Goal: Task Accomplishment & Management: Manage account settings

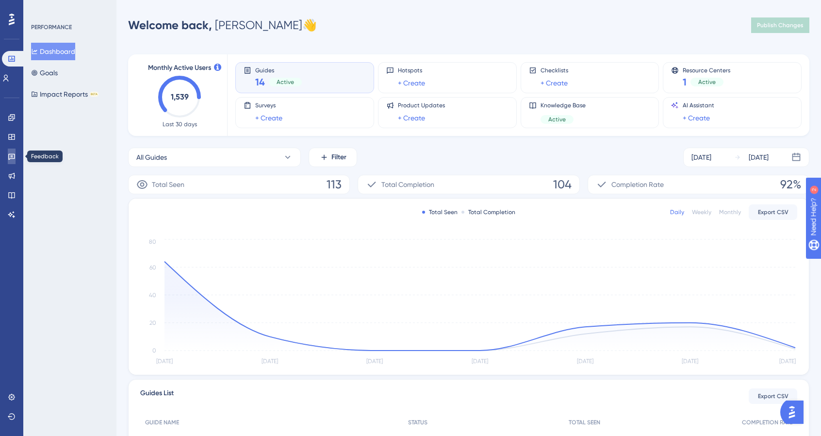
click at [16, 156] on link at bounding box center [12, 157] width 8 height 16
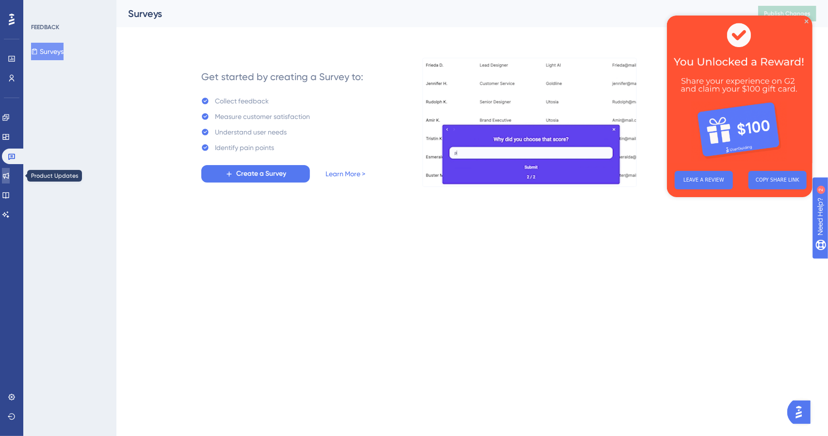
click at [9, 173] on icon at bounding box center [6, 176] width 6 height 6
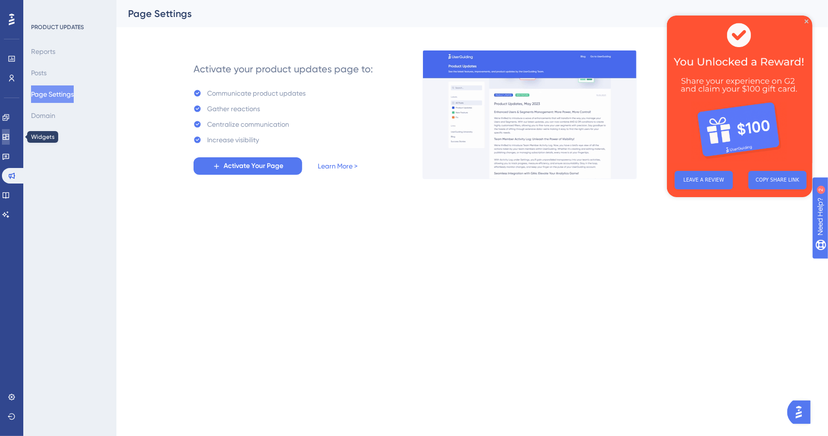
click at [10, 135] on icon at bounding box center [6, 137] width 8 height 8
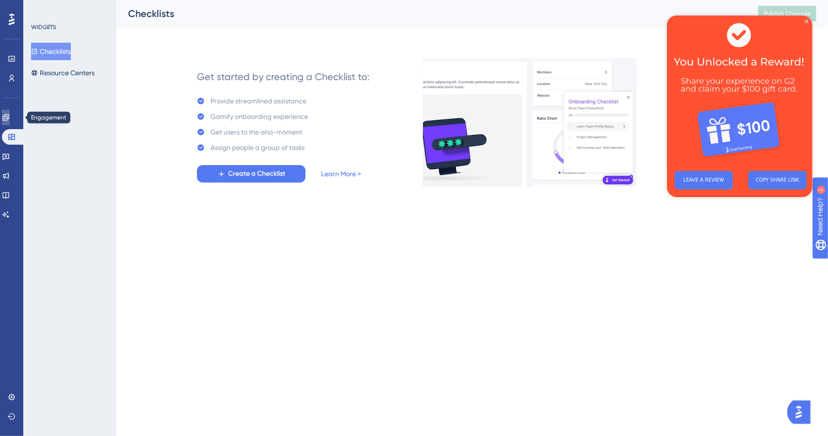
click at [10, 116] on icon at bounding box center [6, 118] width 8 height 8
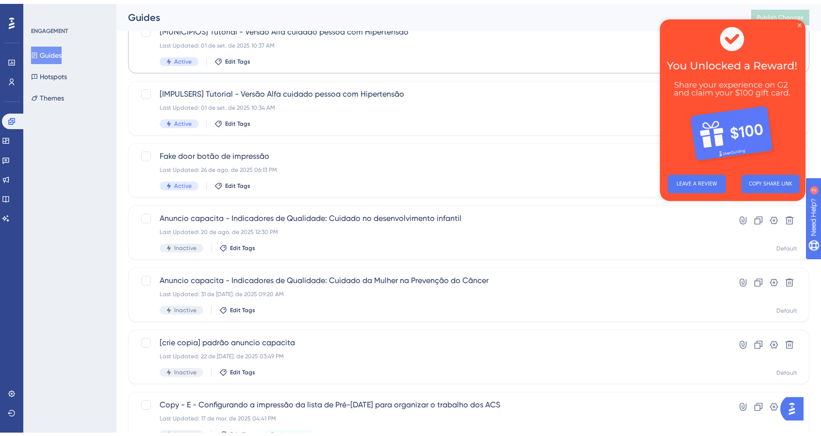
scroll to position [146, 0]
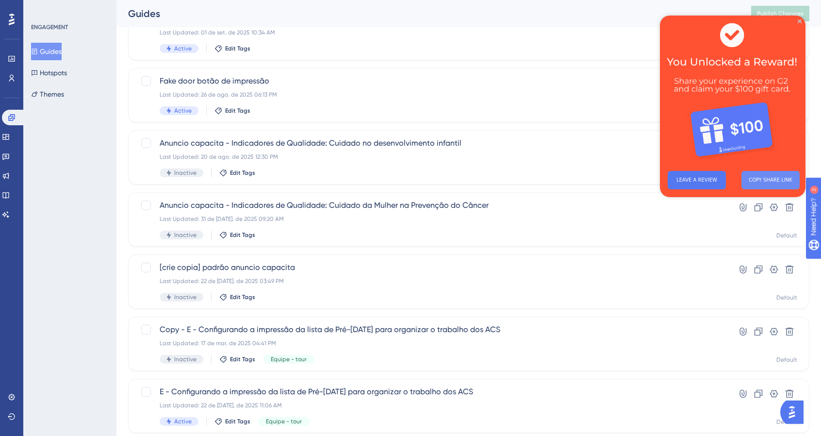
click at [777, 186] on button "COPY SHARE LINK" at bounding box center [771, 180] width 58 height 18
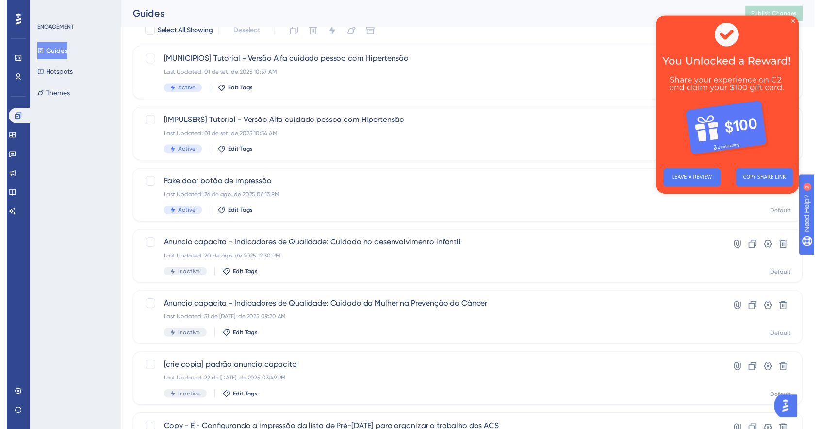
scroll to position [0, 0]
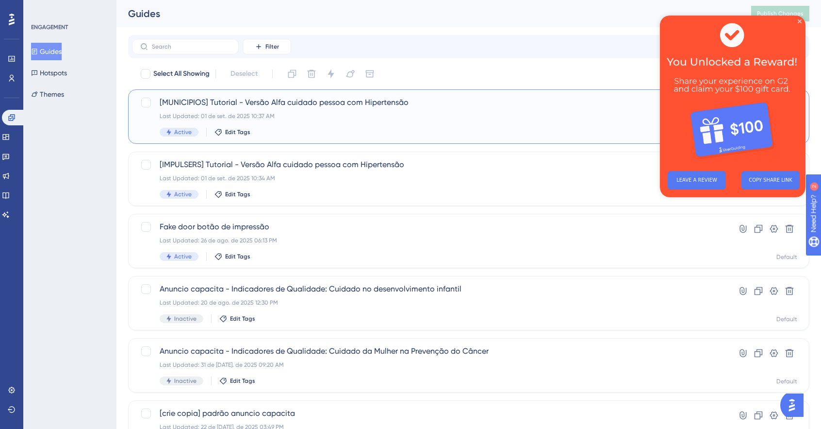
click at [407, 102] on span "[MUNICIPIOS] Tutorial - Versão Alfa cuidado pessoa com Hipertensão" at bounding box center [430, 103] width 541 height 12
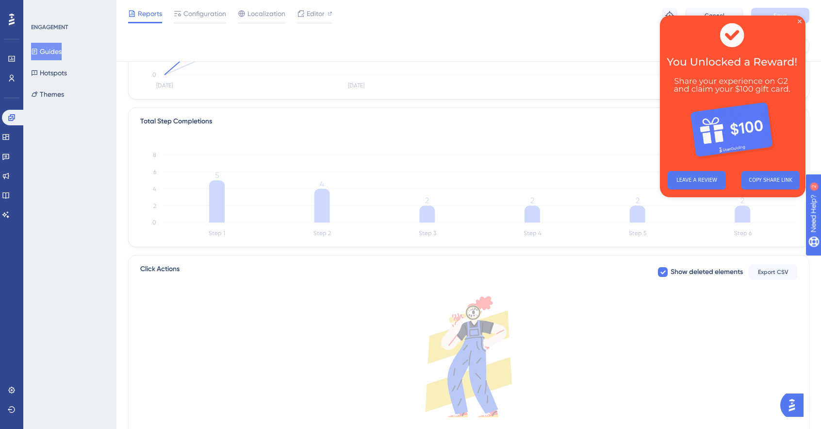
scroll to position [248, 0]
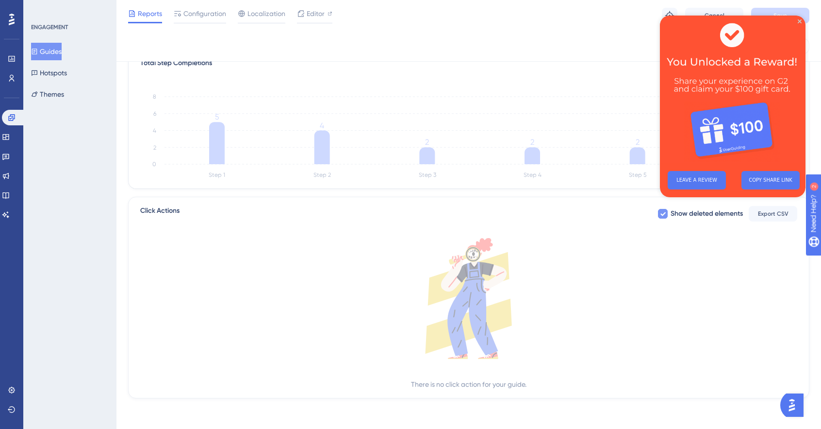
click at [694, 213] on span "Show deleted elements" at bounding box center [707, 214] width 72 height 12
checkbox input "true"
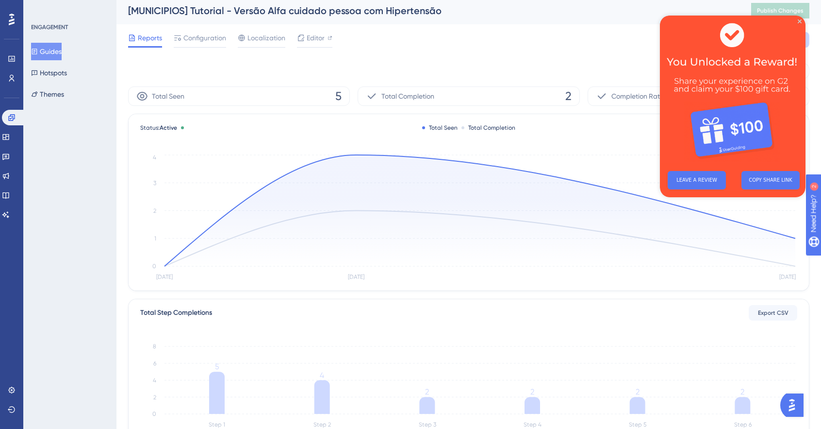
scroll to position [0, 0]
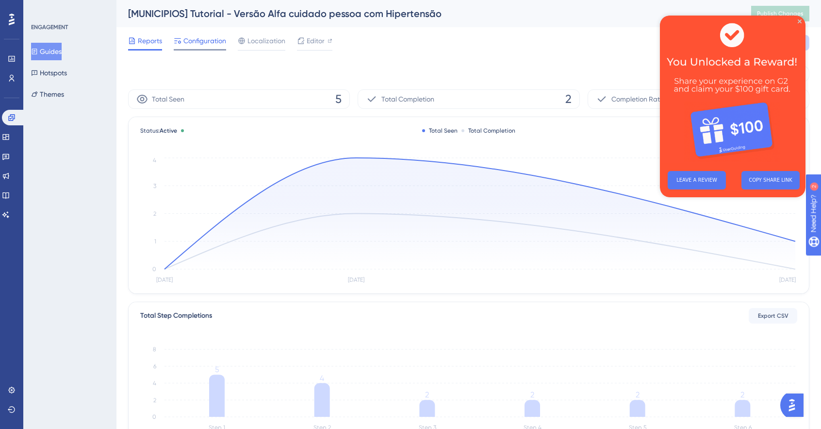
click at [190, 40] on span "Configuration" at bounding box center [204, 41] width 43 height 12
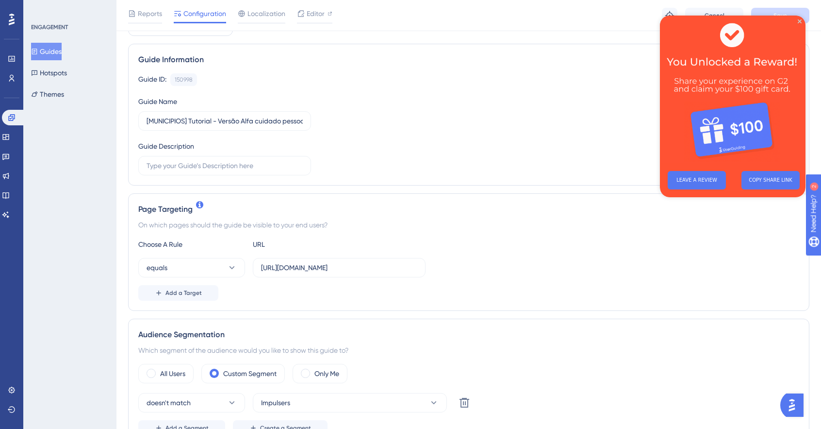
scroll to position [146, 0]
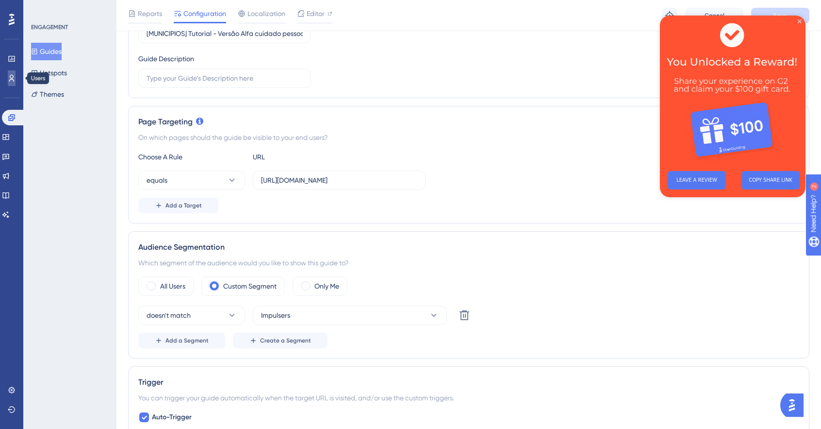
click at [16, 72] on link at bounding box center [12, 78] width 8 height 16
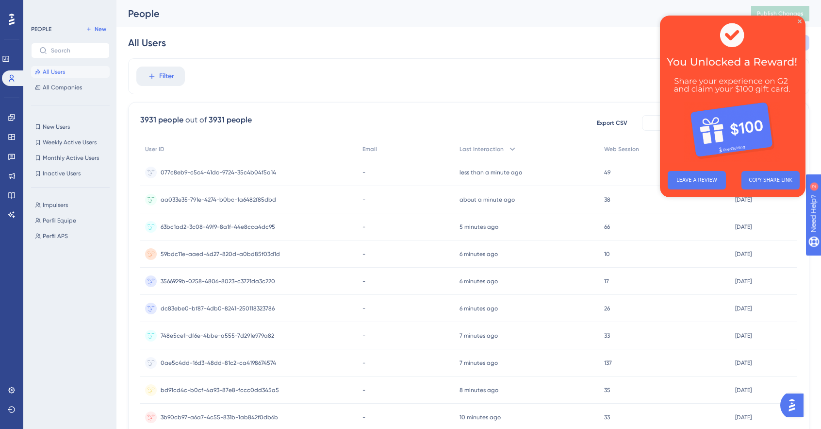
click at [70, 195] on div "Impulsers Impulsers Perfil Equipe Perfil Equipe Perfil APS Perfil APS" at bounding box center [73, 303] width 84 height 216
click at [78, 83] on span "All Companies" at bounding box center [62, 87] width 39 height 8
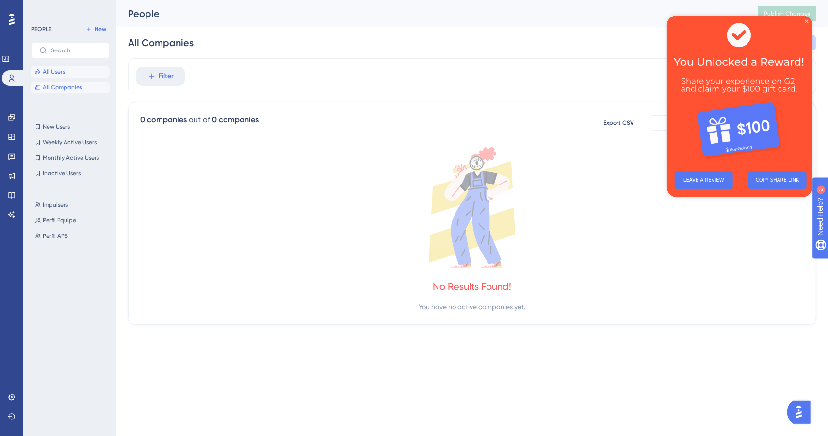
click at [68, 74] on button "All Users" at bounding box center [70, 72] width 79 height 12
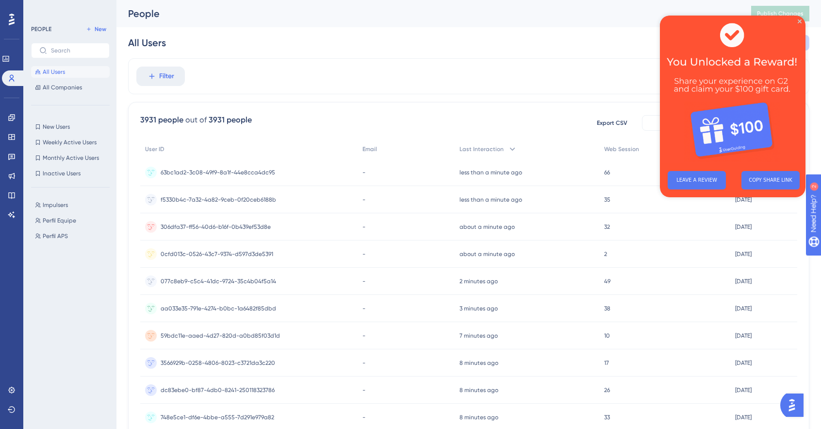
click at [78, 297] on div "Impulsers Impulsers Perfil Equipe Perfil Equipe Perfil APS Perfil APS" at bounding box center [73, 303] width 84 height 216
click at [62, 205] on span "Impulsers" at bounding box center [55, 205] width 25 height 8
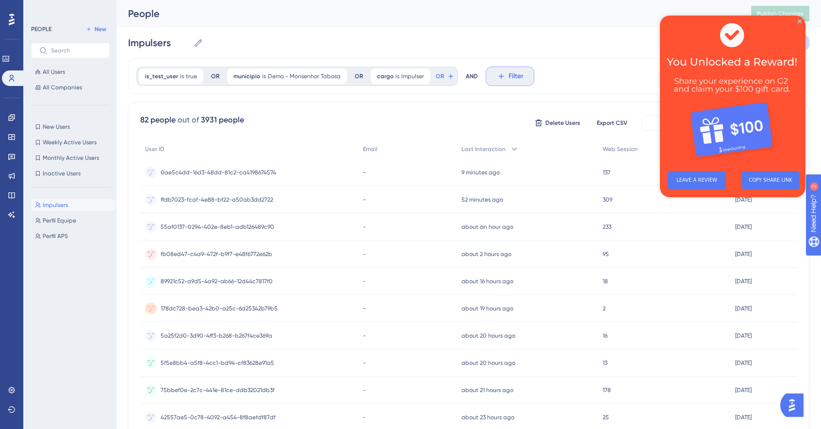
click at [500, 76] on button "Filter" at bounding box center [510, 75] width 49 height 19
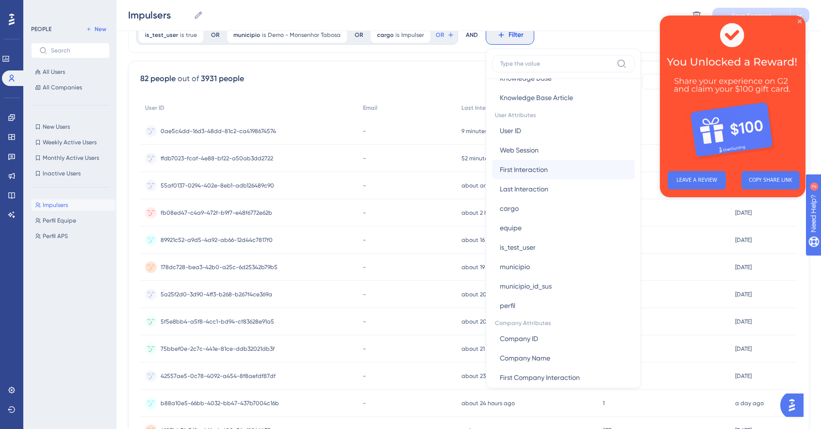
scroll to position [437, 0]
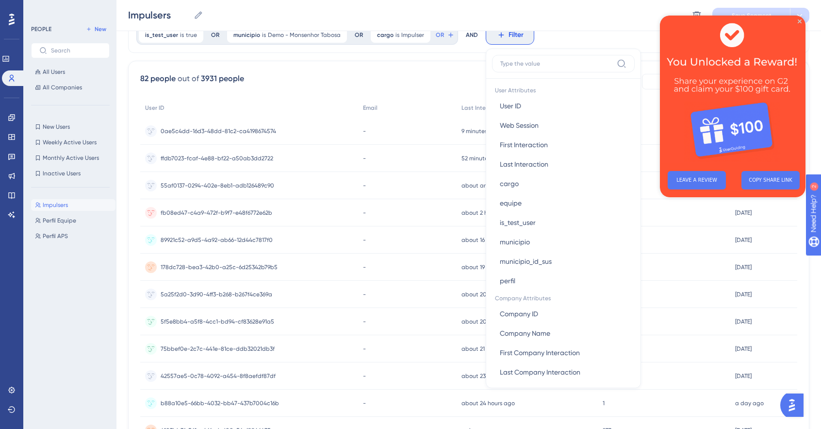
click at [95, 302] on div "Impulsers Impulsers Perfil Equipe Perfil Equipe Perfil APS Perfil APS" at bounding box center [73, 303] width 84 height 216
